Goal: Book appointment/travel/reservation

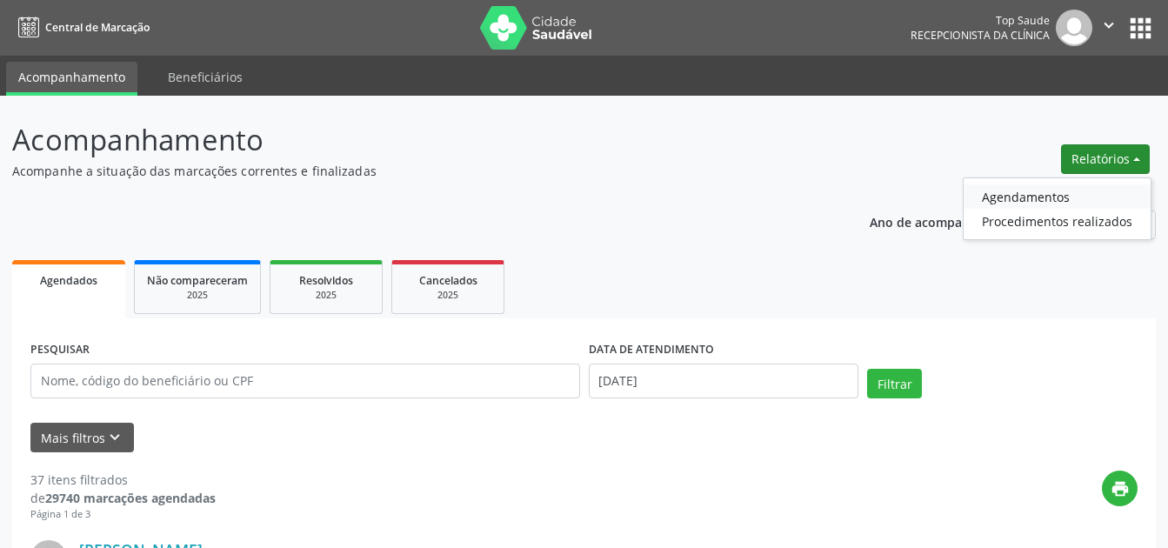
click at [1025, 194] on link "Agendamentos" at bounding box center [1057, 196] width 187 height 24
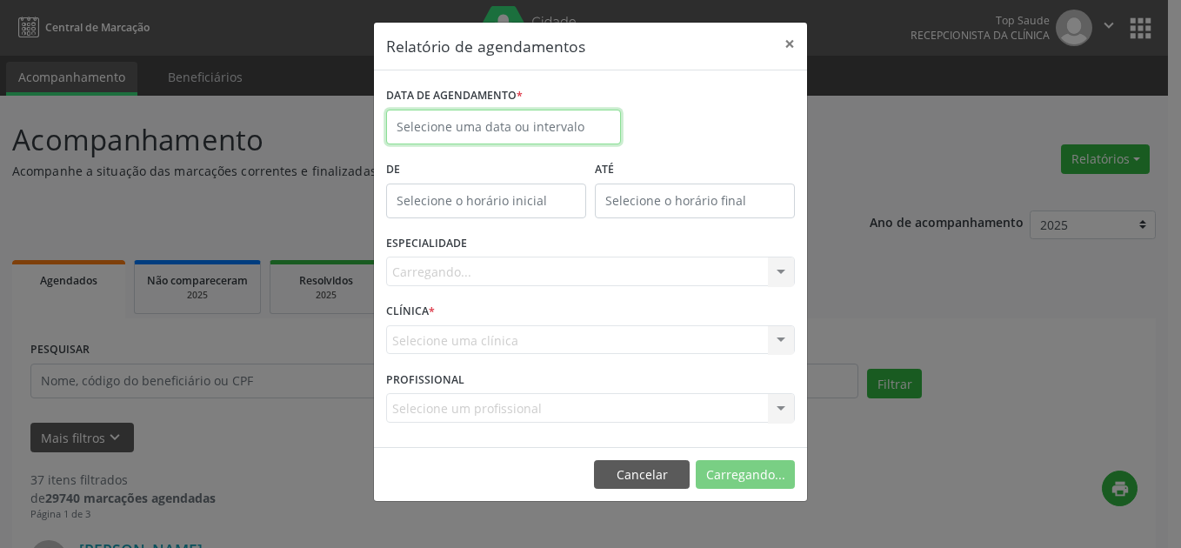
click at [588, 110] on input "text" at bounding box center [503, 127] width 235 height 35
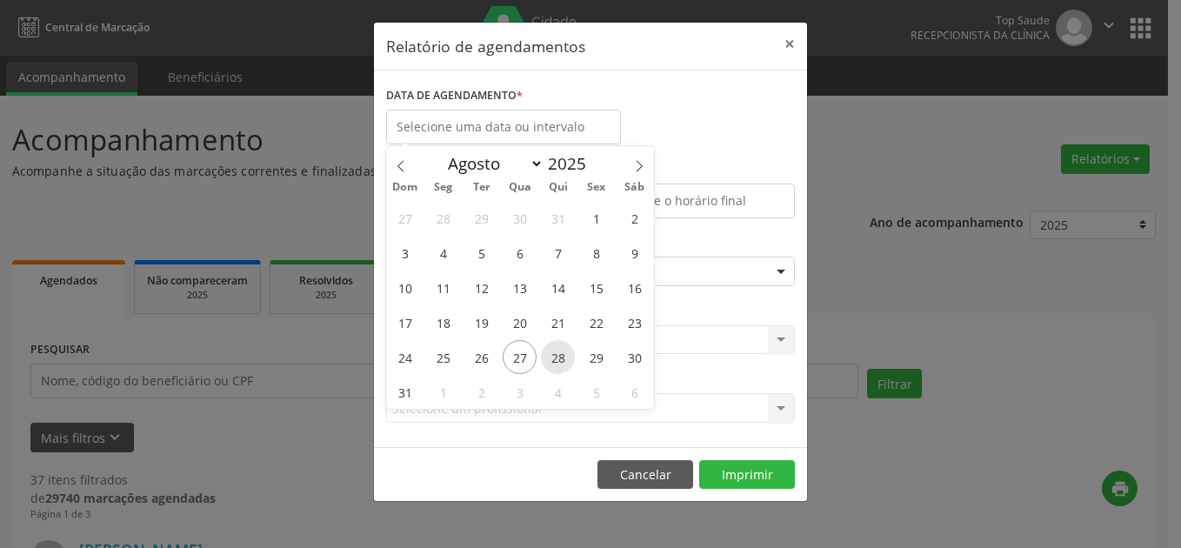
click at [556, 364] on span "28" at bounding box center [558, 357] width 34 height 34
type input "28/08/2025"
click at [559, 357] on span "28" at bounding box center [558, 357] width 34 height 34
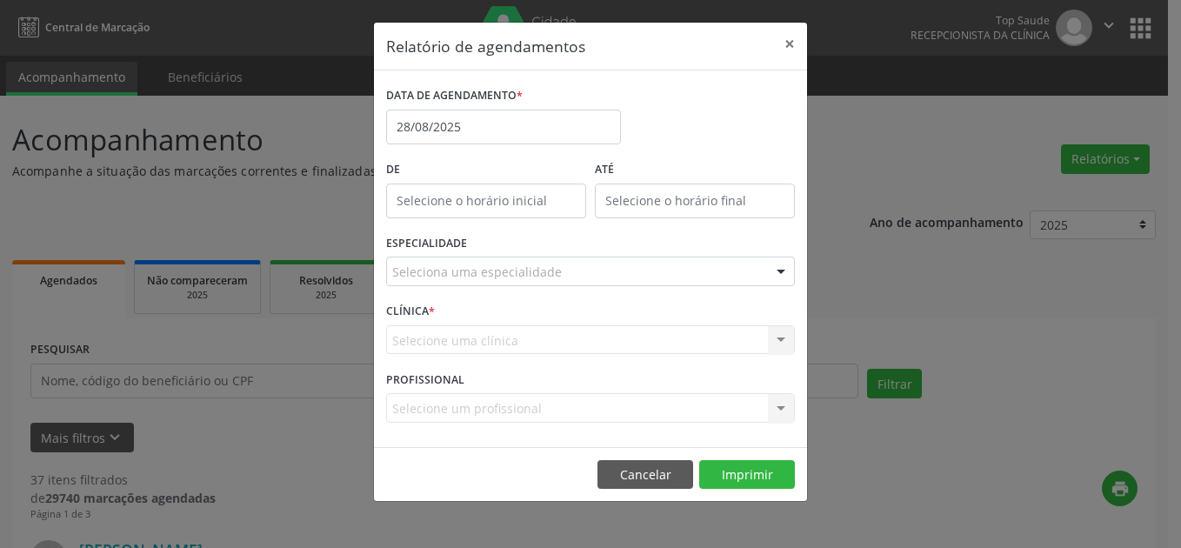
click at [604, 280] on div "Seleciona uma especialidade" at bounding box center [590, 272] width 409 height 30
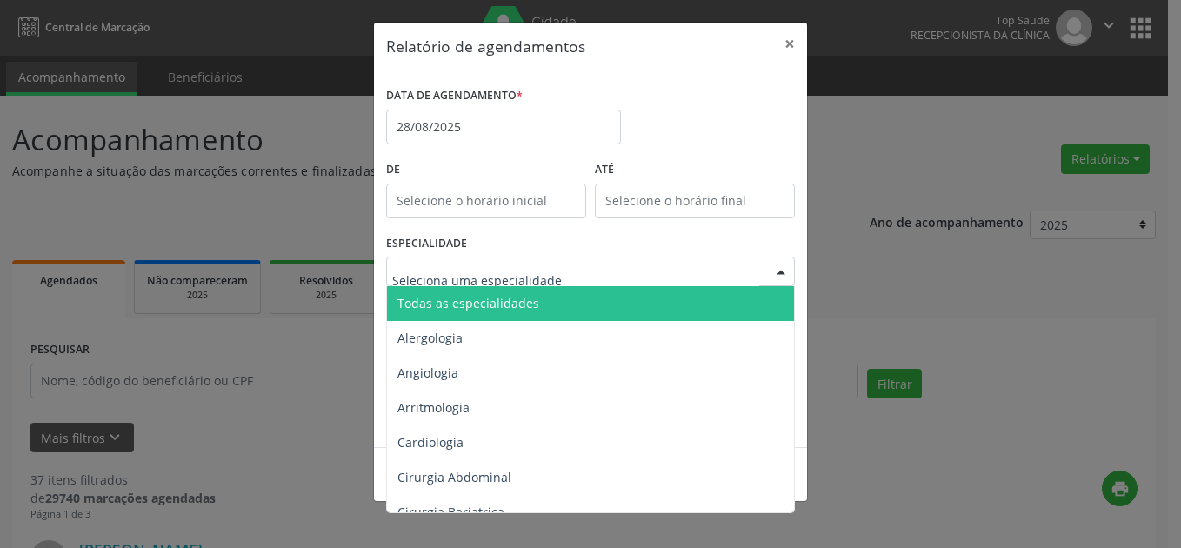
click at [591, 317] on span "Todas as especialidades" at bounding box center [592, 303] width 410 height 35
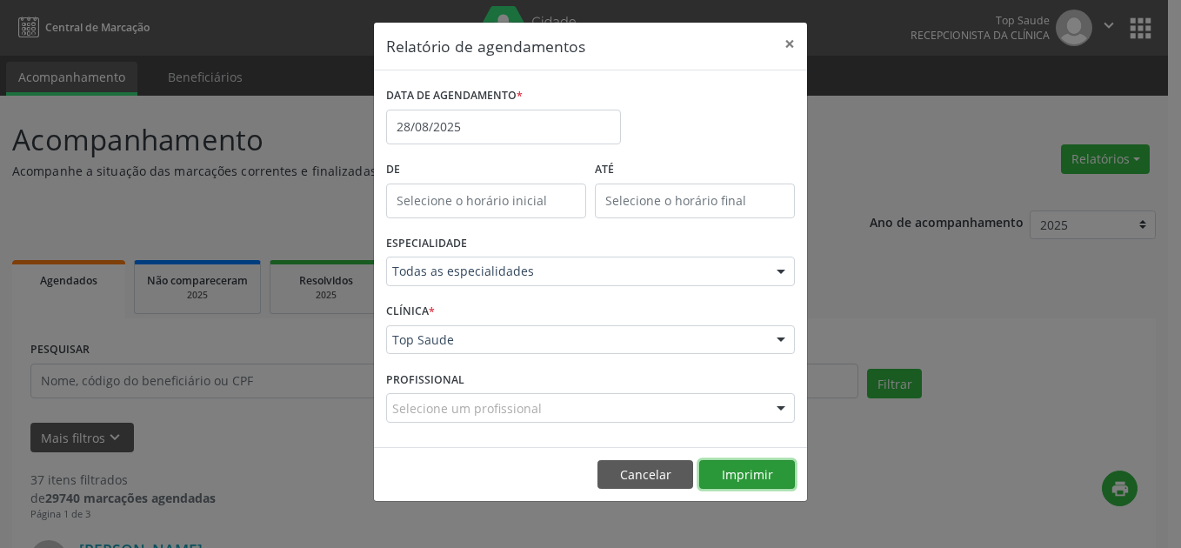
click at [746, 474] on button "Imprimir" at bounding box center [747, 475] width 96 height 30
click at [616, 473] on button "Cancelar" at bounding box center [645, 475] width 96 height 30
